Goal: Task Accomplishment & Management: Manage account settings

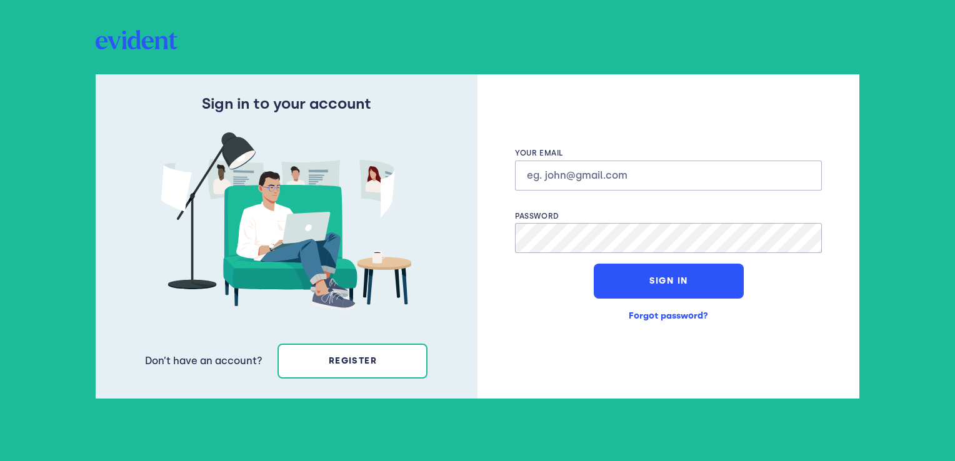
click at [555, 179] on input "text" at bounding box center [668, 176] width 307 height 30
type input "[EMAIL_ADDRESS][DOMAIN_NAME]"
click at [570, 181] on input "text" at bounding box center [668, 176] width 307 height 30
type input "[EMAIL_ADDRESS][DOMAIN_NAME]"
click at [641, 281] on button "Sign In" at bounding box center [669, 281] width 150 height 35
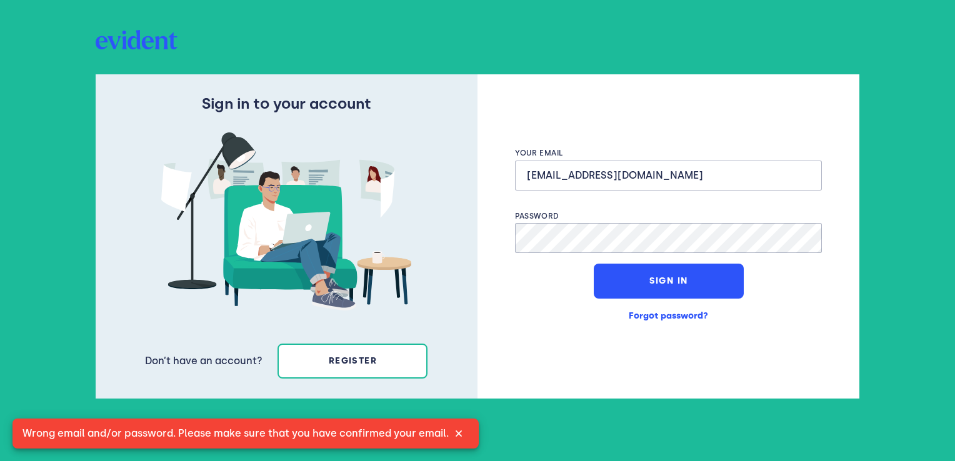
click at [594, 264] on button "Sign In" at bounding box center [669, 281] width 150 height 35
click at [699, 286] on button "Sign In" at bounding box center [669, 281] width 150 height 35
click at [678, 280] on button "Sign In" at bounding box center [669, 281] width 150 height 35
click at [638, 276] on button "Sign In" at bounding box center [669, 281] width 150 height 35
click at [594, 264] on button "Sign In" at bounding box center [669, 281] width 150 height 35
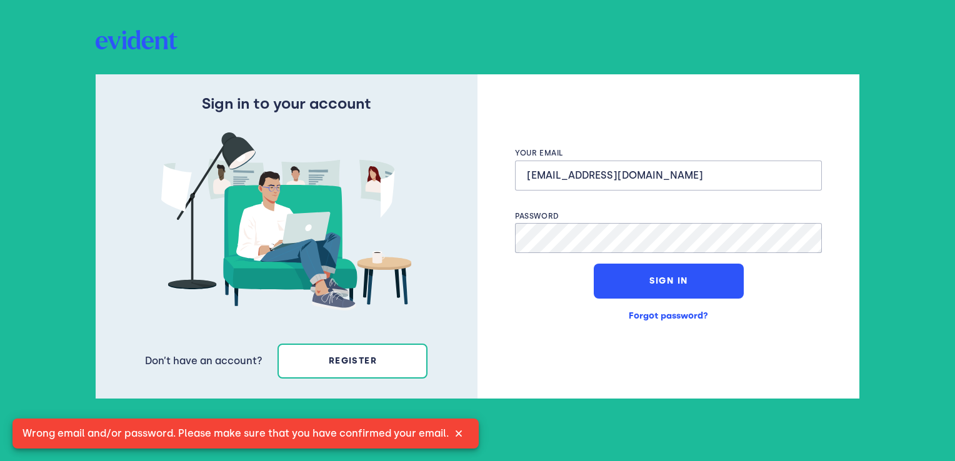
click at [458, 433] on img at bounding box center [459, 434] width 20 height 20
